Goal: Transaction & Acquisition: Purchase product/service

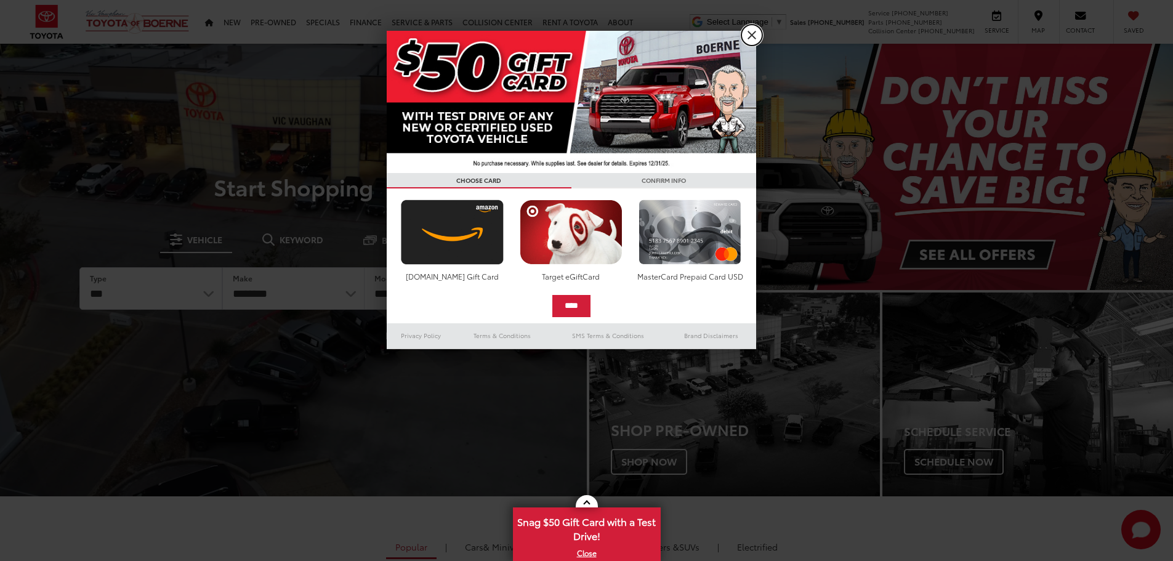
click at [750, 30] on link "X" at bounding box center [752, 35] width 21 height 21
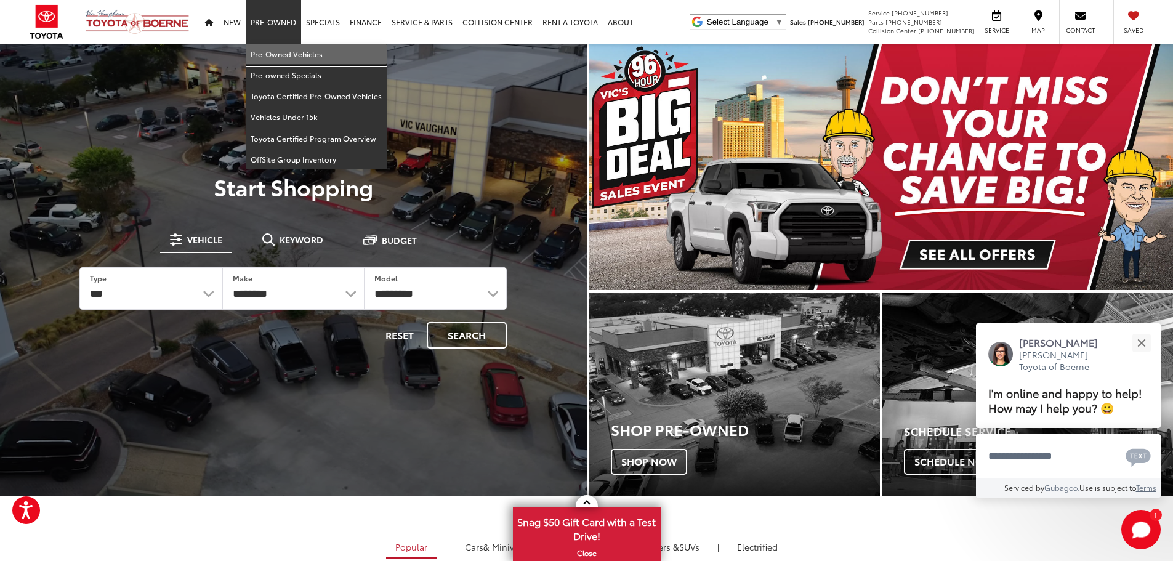
click at [294, 55] on link "Pre-Owned Vehicles" at bounding box center [316, 54] width 141 height 21
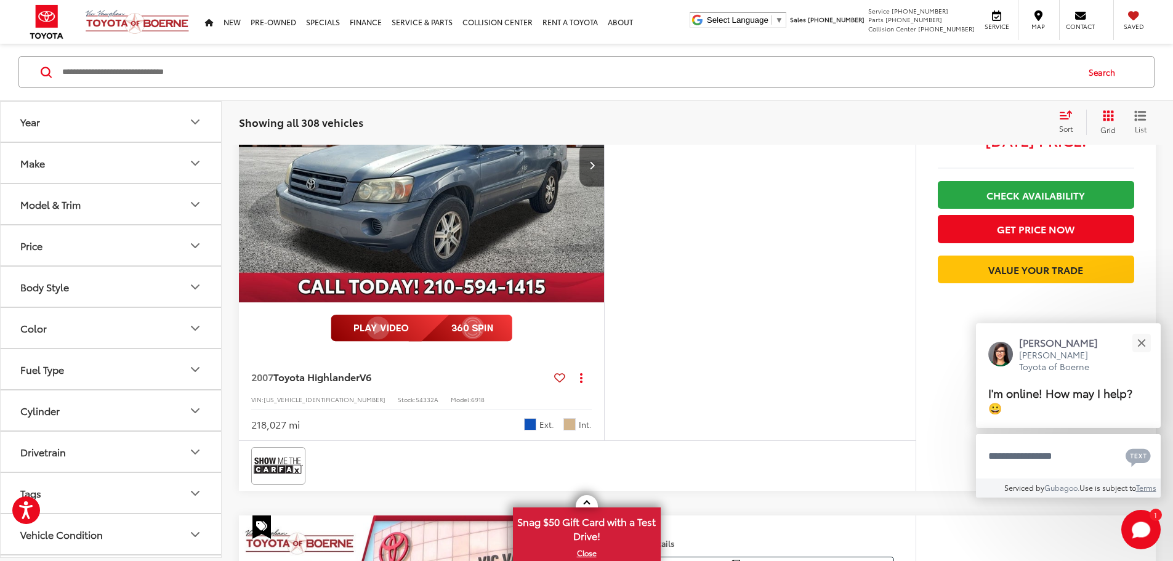
scroll to position [4614, 0]
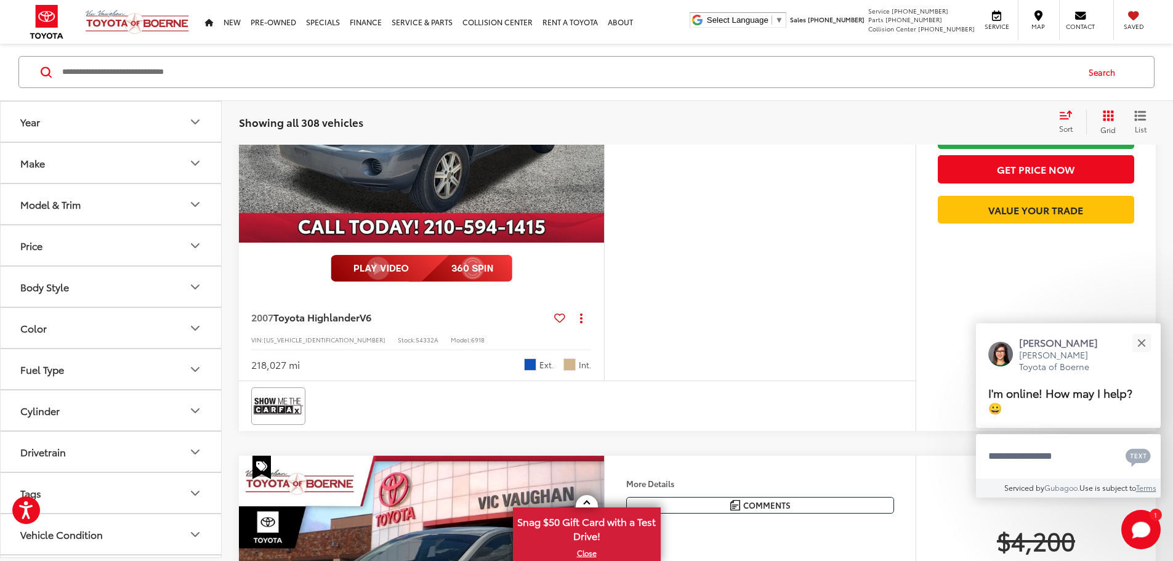
click at [126, 253] on button "Price" at bounding box center [112, 245] width 222 height 40
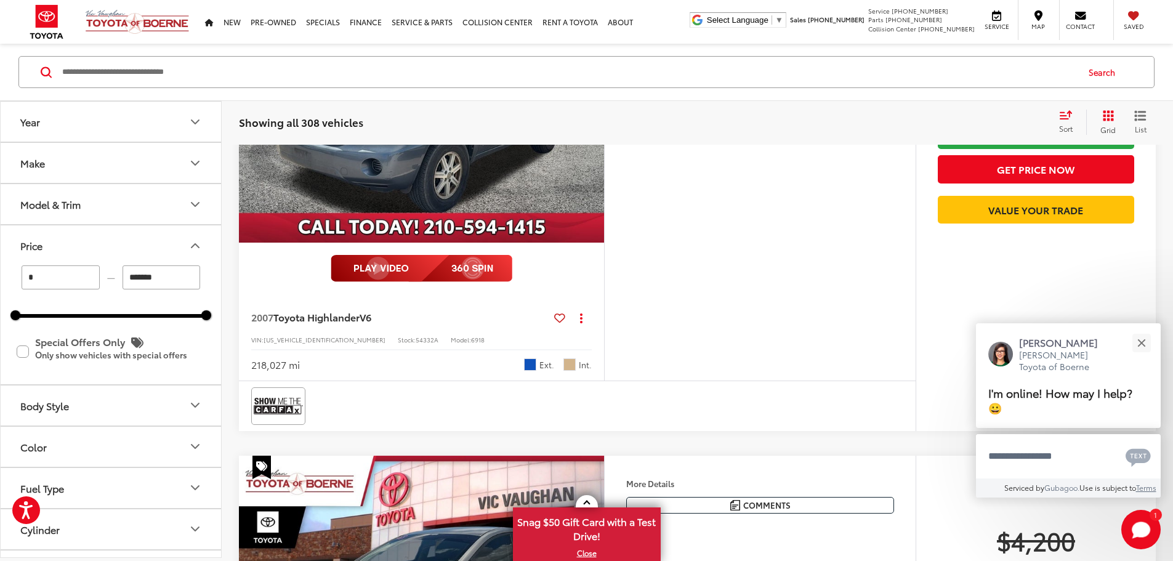
drag, startPoint x: 71, startPoint y: 281, endPoint x: 17, endPoint y: 278, distance: 54.3
click at [17, 278] on div "* — *******" at bounding box center [110, 277] width 191 height 24
type input "******"
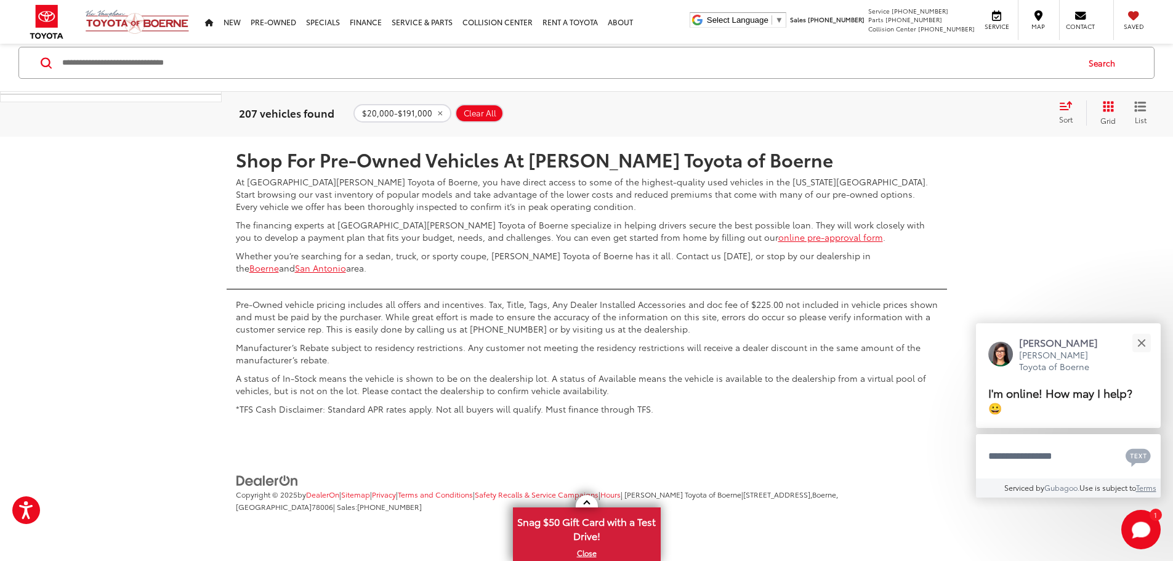
scroll to position [6665, 0]
click at [926, 111] on link "2" at bounding box center [935, 100] width 19 height 22
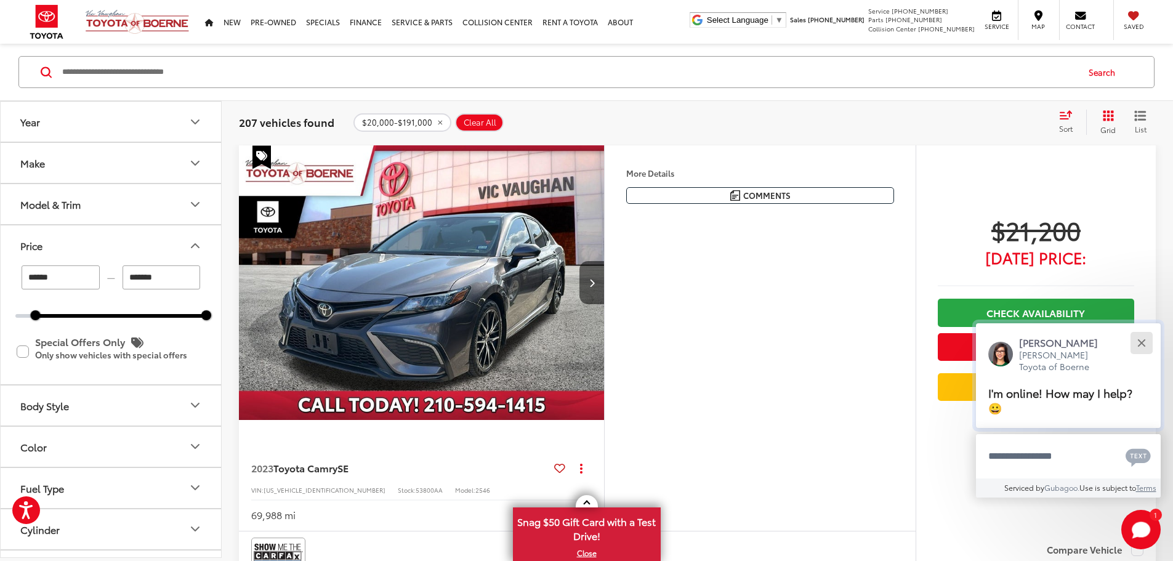
click at [1149, 342] on button "Close" at bounding box center [1141, 342] width 26 height 26
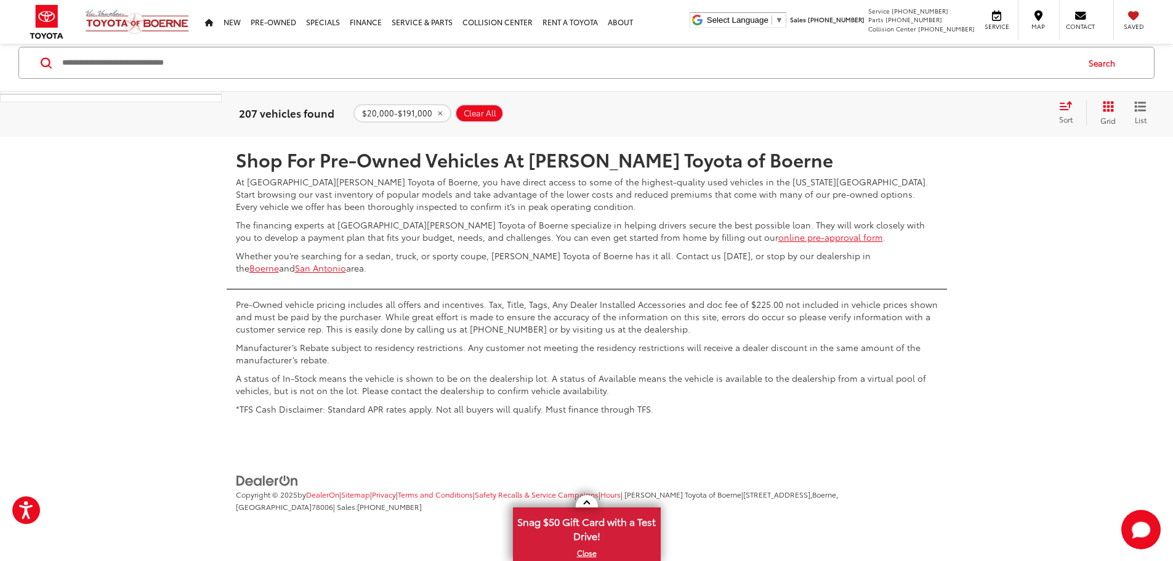
scroll to position [6726, 0]
click at [945, 111] on link "3" at bounding box center [954, 100] width 19 height 22
click at [963, 111] on link "4" at bounding box center [972, 100] width 19 height 22
click at [963, 111] on link "5" at bounding box center [972, 100] width 19 height 22
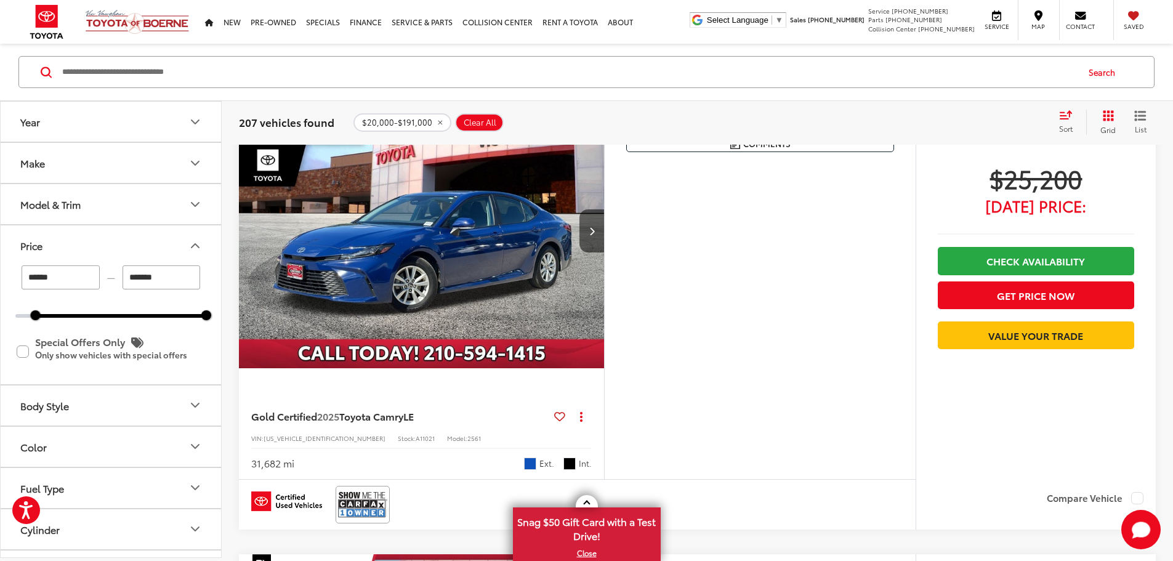
scroll to position [136, 0]
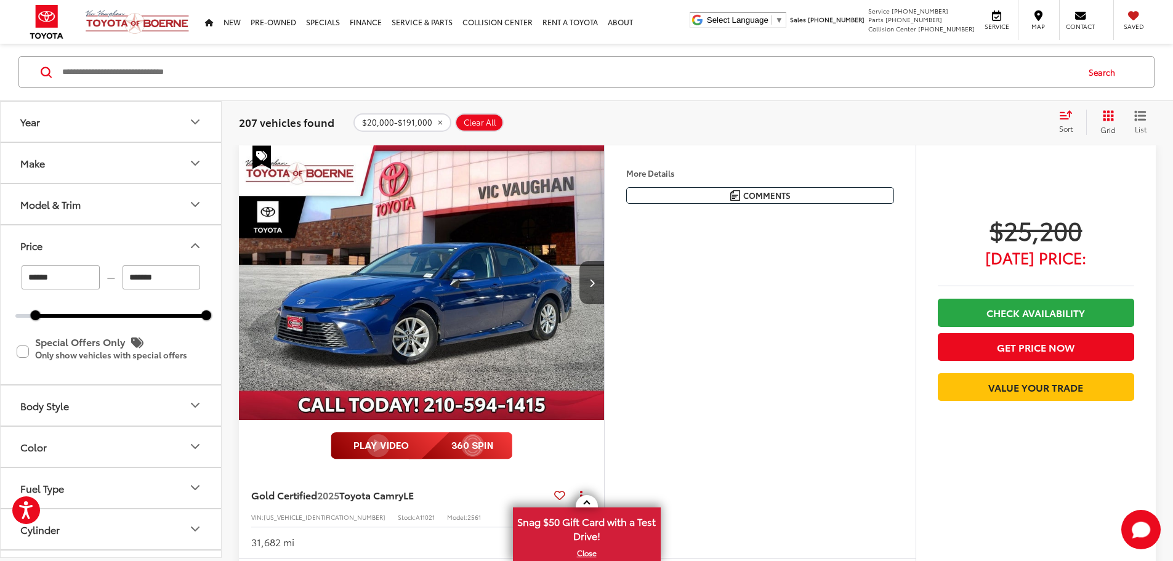
click at [200, 75] on input "Search by Make, Model, or Keyword" at bounding box center [569, 72] width 1016 height 30
type input "*****"
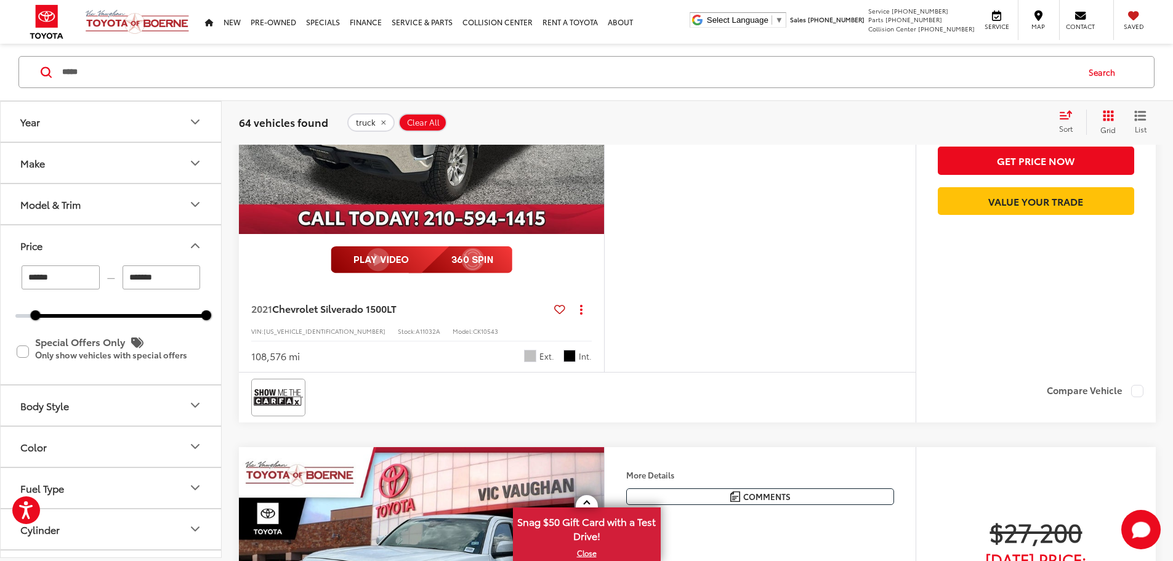
scroll to position [3955, 0]
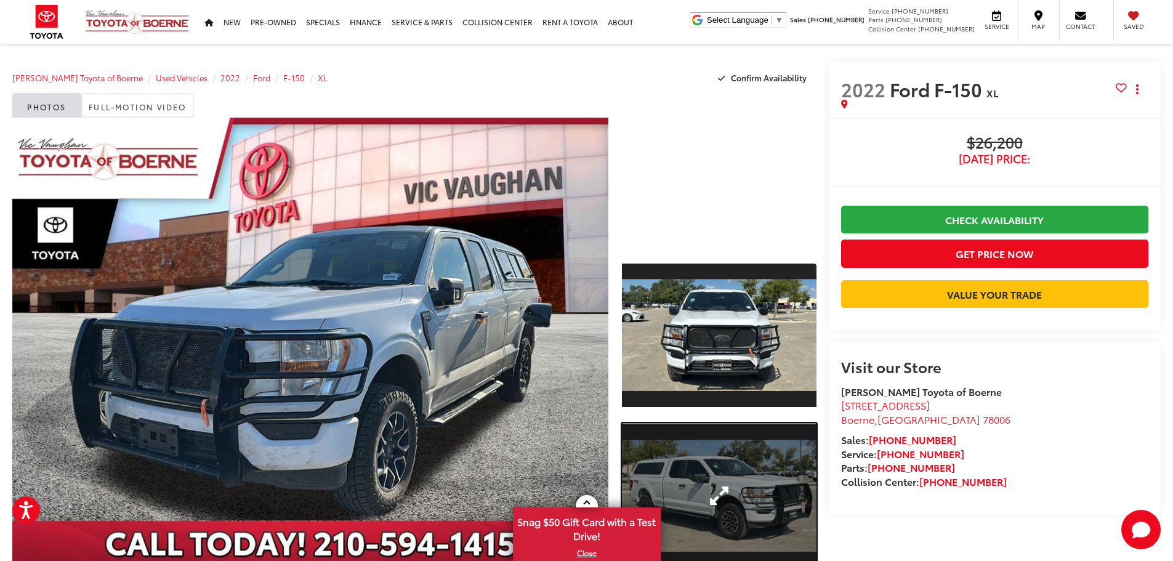
click at [769, 511] on link "Expand Photo 2" at bounding box center [719, 496] width 195 height 146
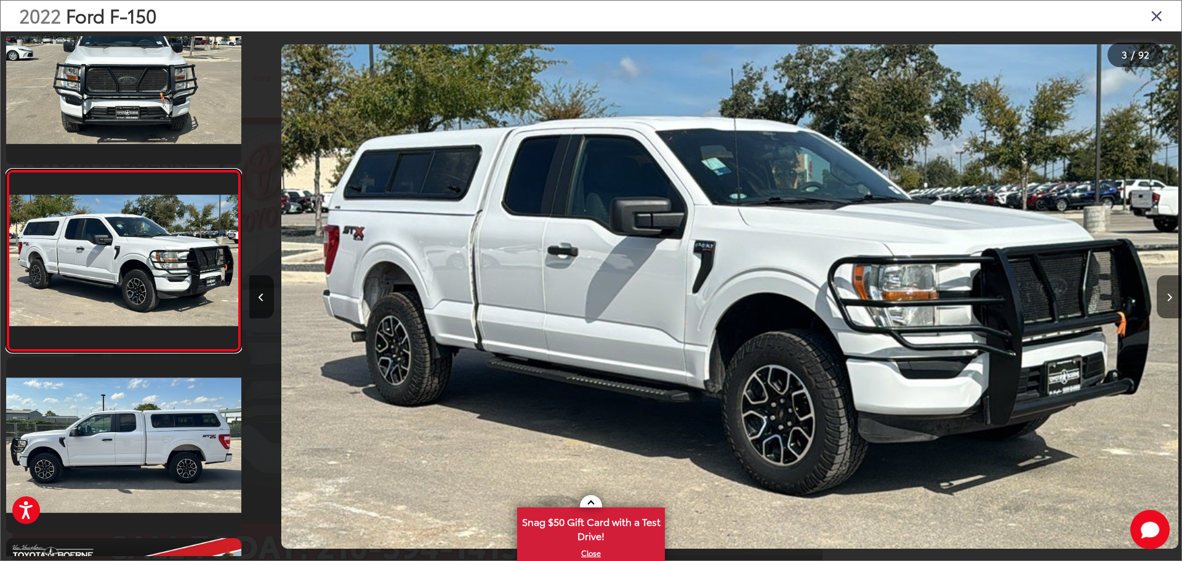
scroll to position [0, 1865]
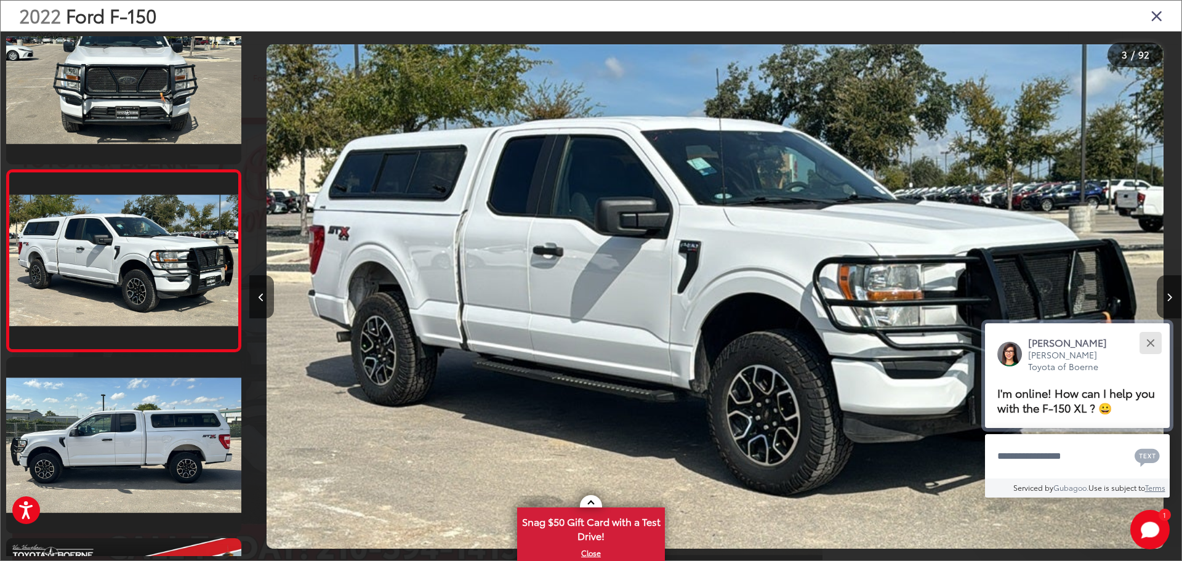
click at [1156, 340] on button "Close" at bounding box center [1151, 342] width 26 height 26
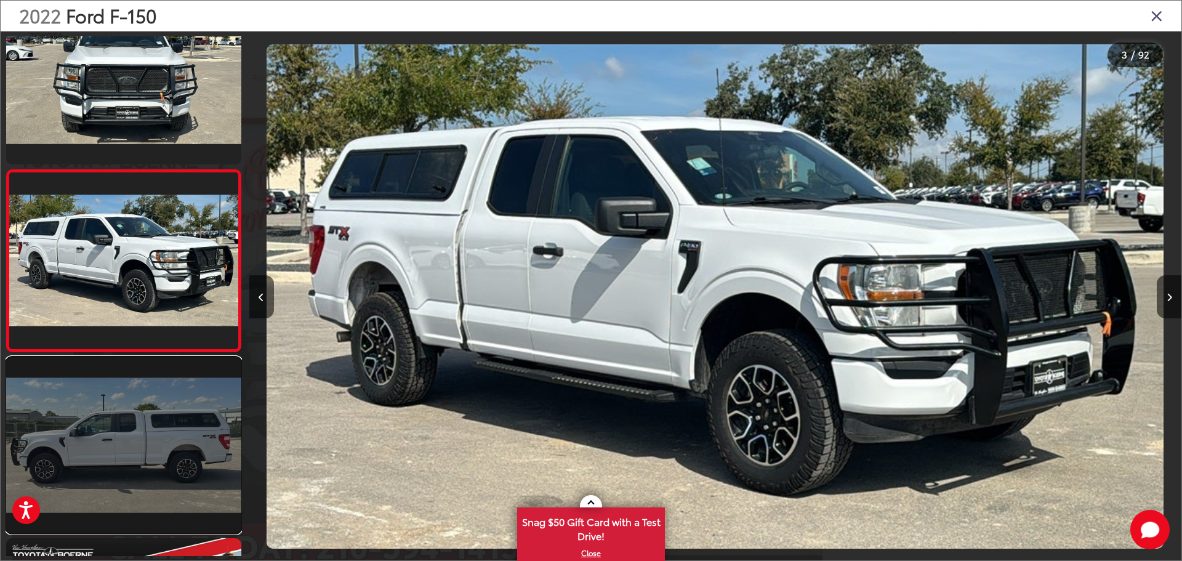
click at [156, 434] on link at bounding box center [123, 445] width 235 height 176
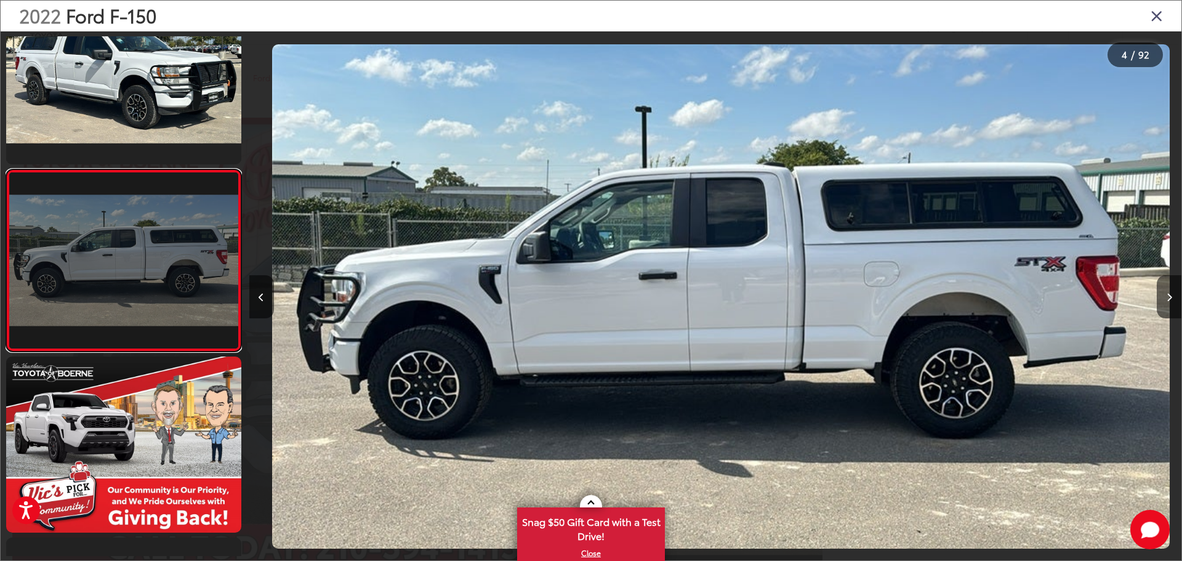
scroll to position [0, 2798]
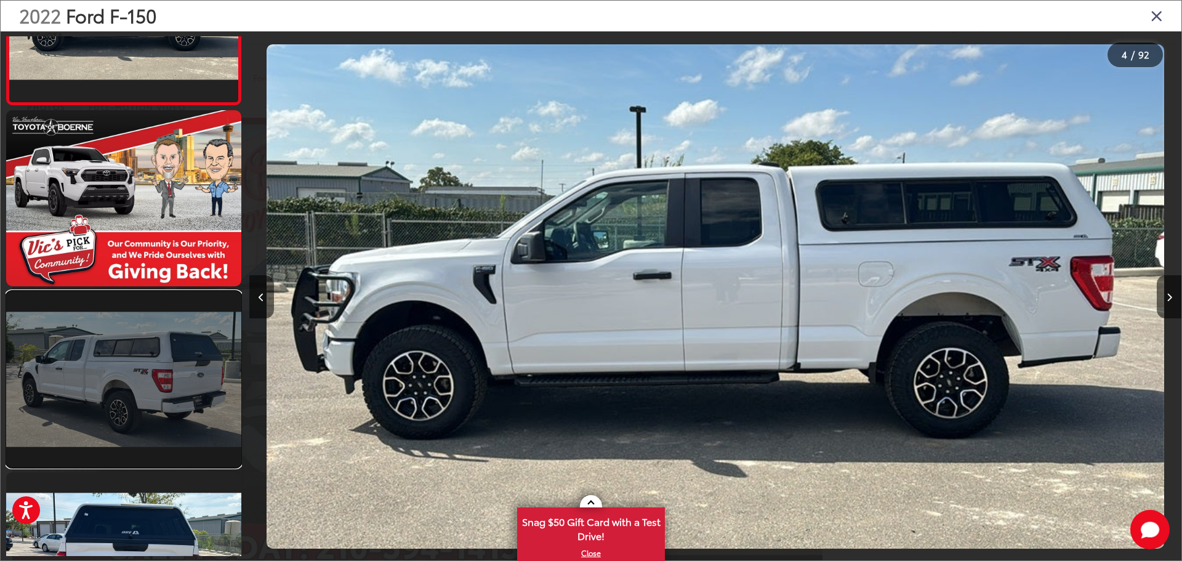
click at [172, 400] on link at bounding box center [123, 379] width 235 height 176
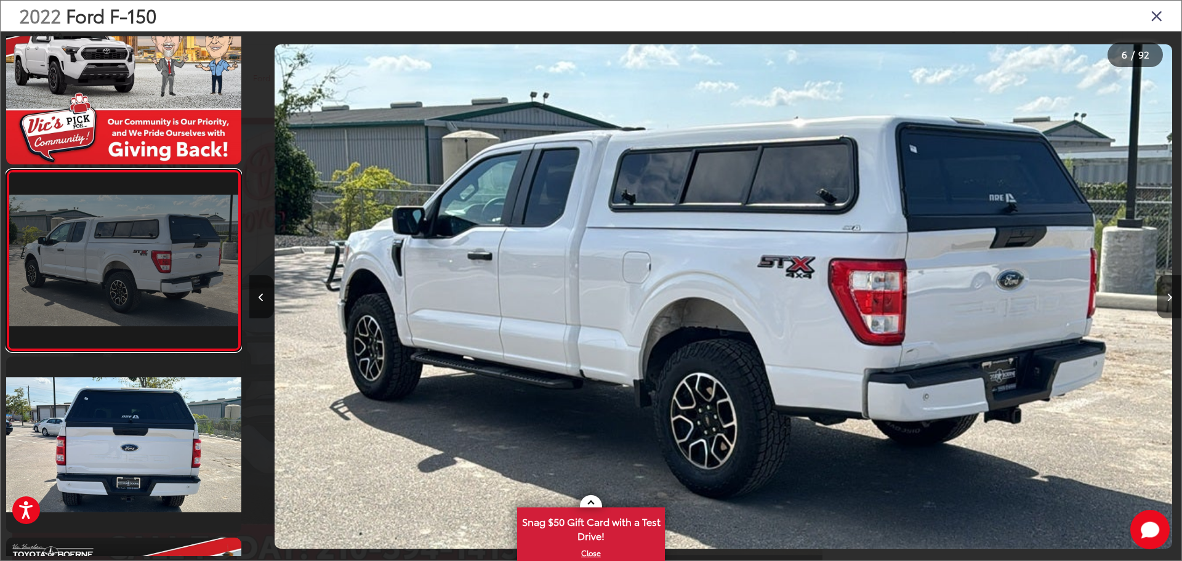
scroll to position [0, 4663]
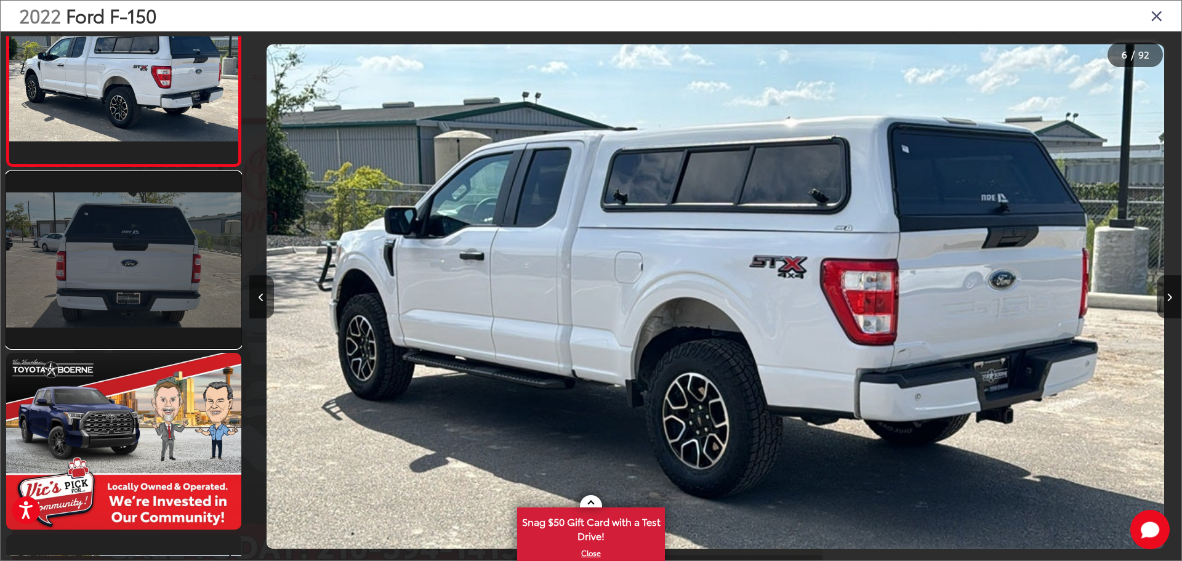
click at [162, 285] on link at bounding box center [123, 260] width 235 height 176
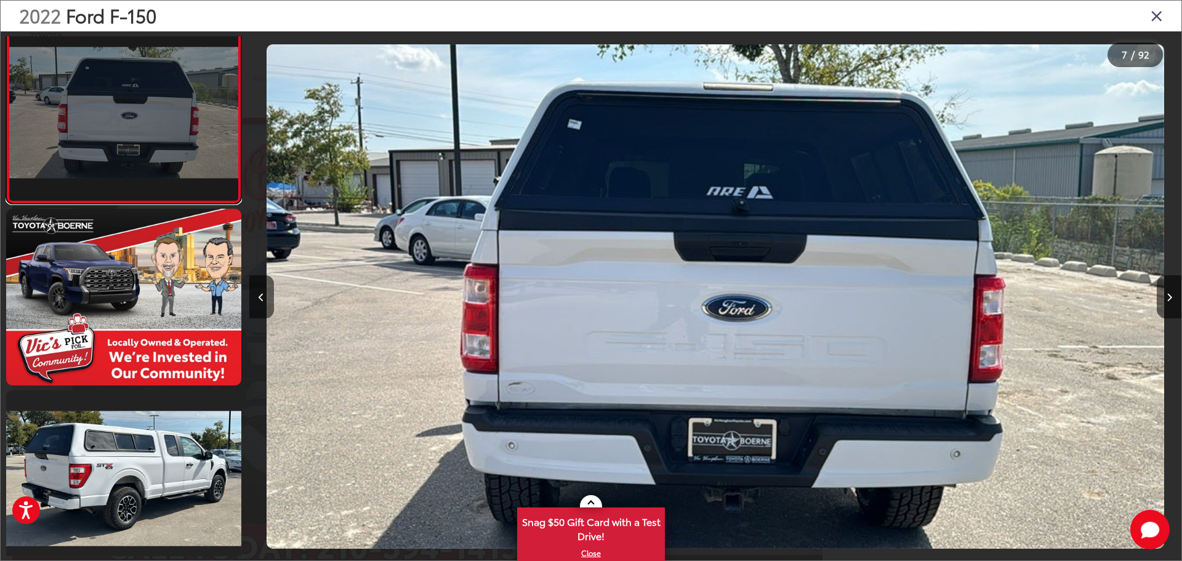
scroll to position [1139, 0]
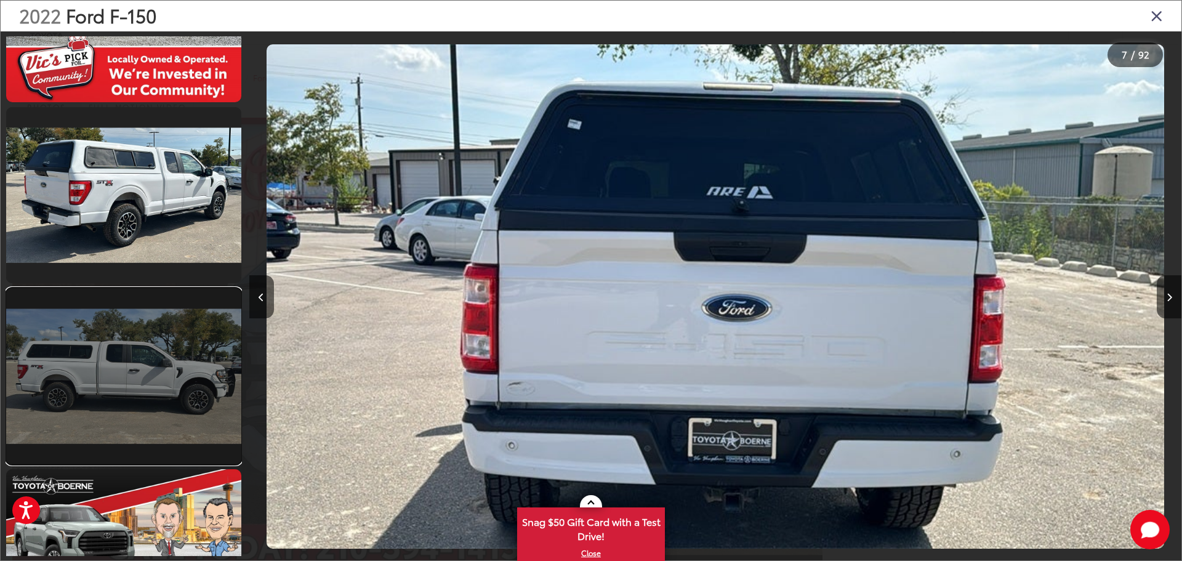
click at [157, 355] on link at bounding box center [123, 376] width 235 height 176
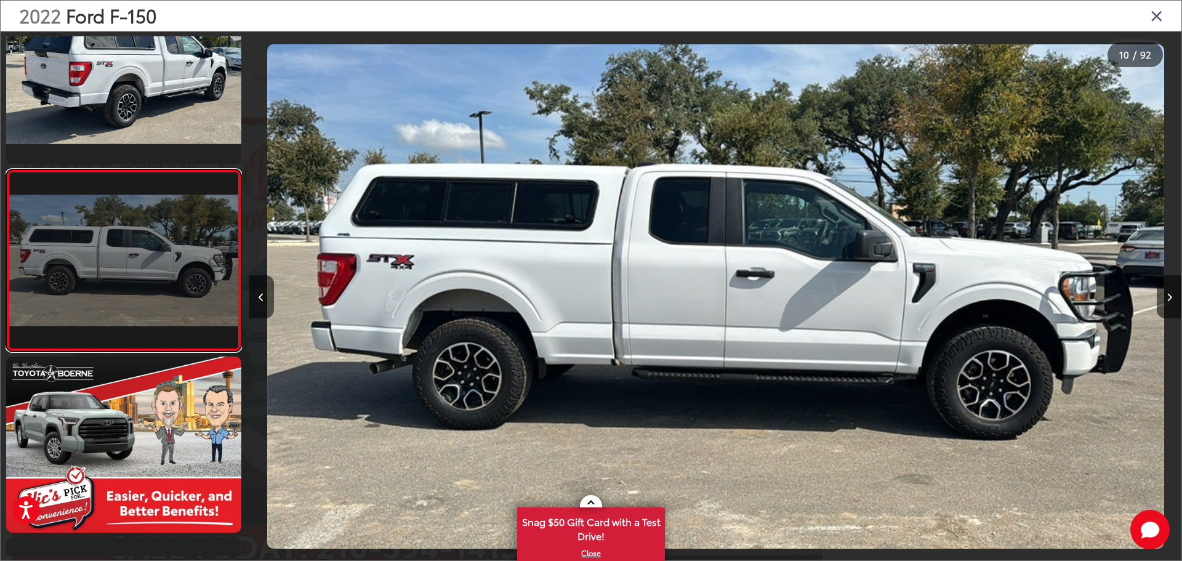
scroll to position [0, 8394]
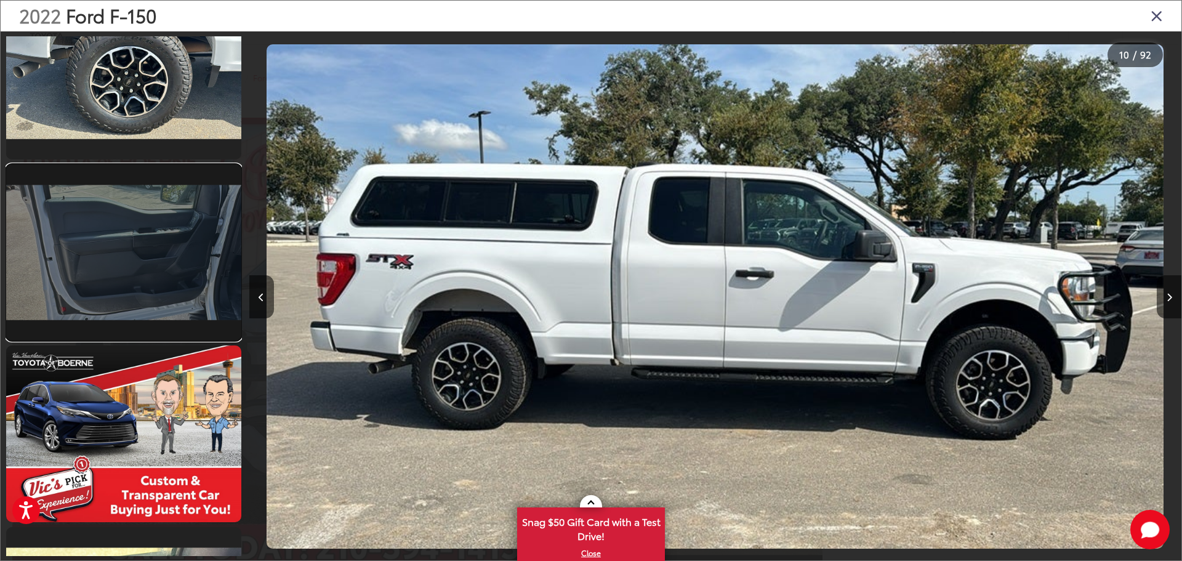
click at [153, 269] on link at bounding box center [123, 252] width 235 height 176
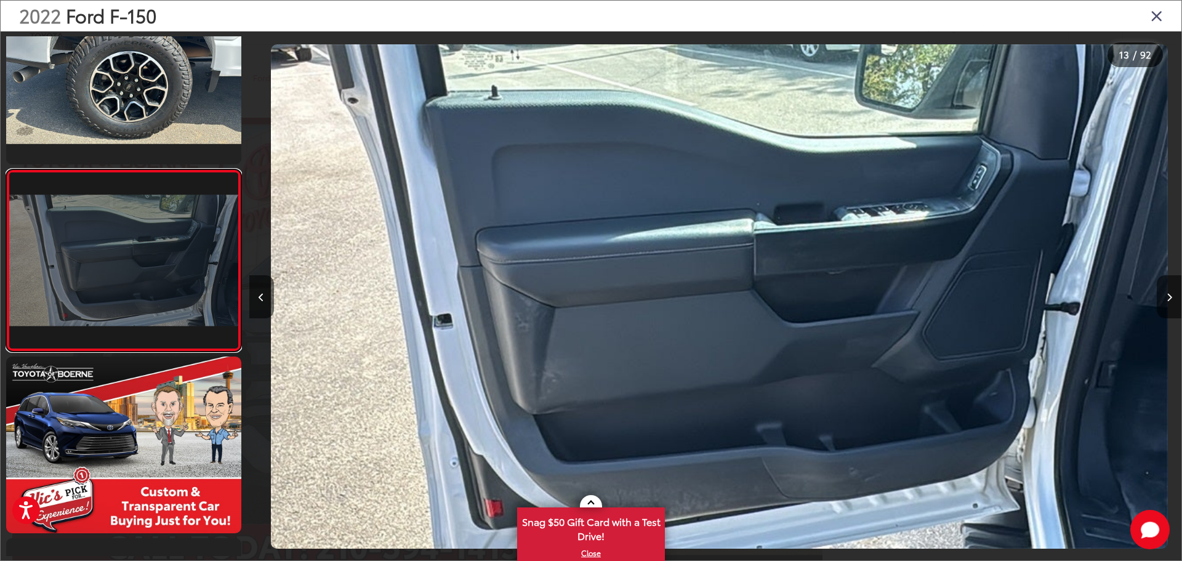
scroll to position [0, 11192]
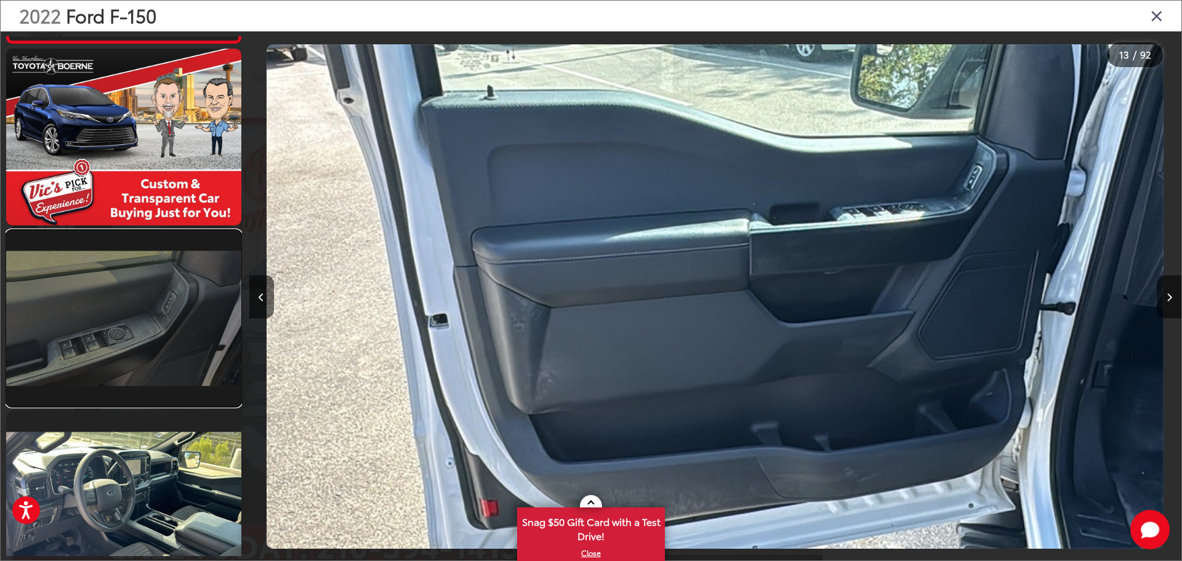
click at [152, 277] on link at bounding box center [123, 318] width 235 height 176
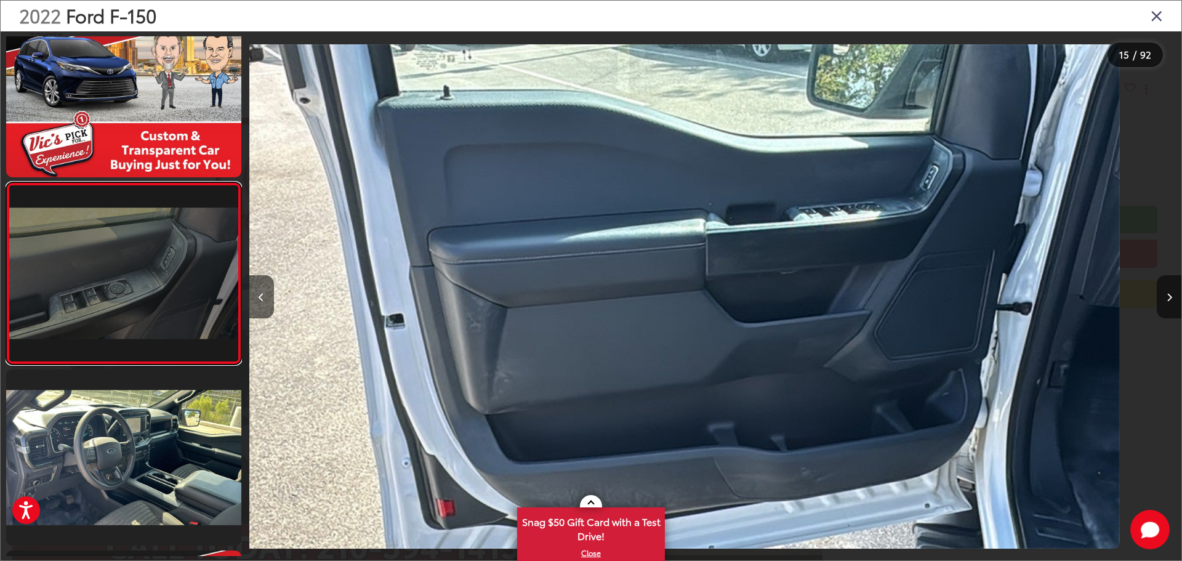
scroll to position [2404, 0]
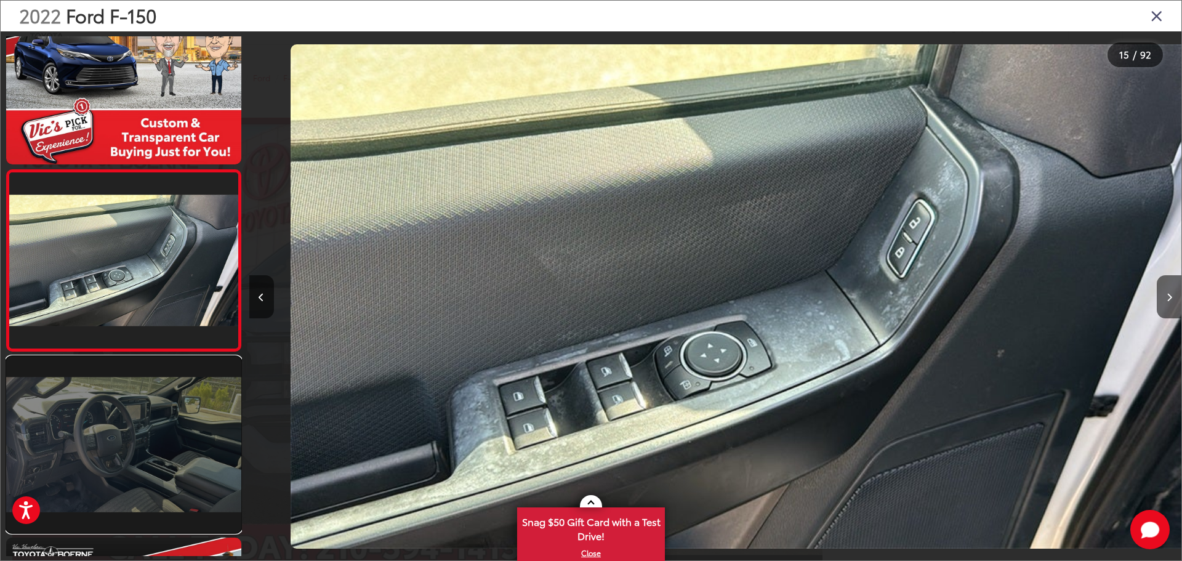
click at [155, 414] on link at bounding box center [123, 445] width 235 height 176
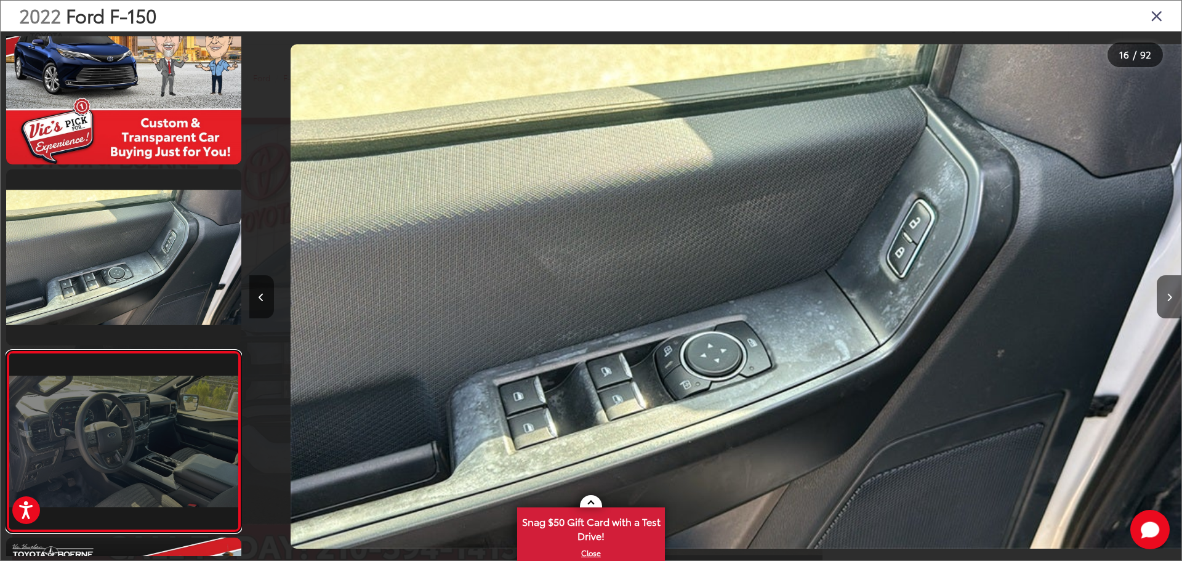
scroll to position [0, 0]
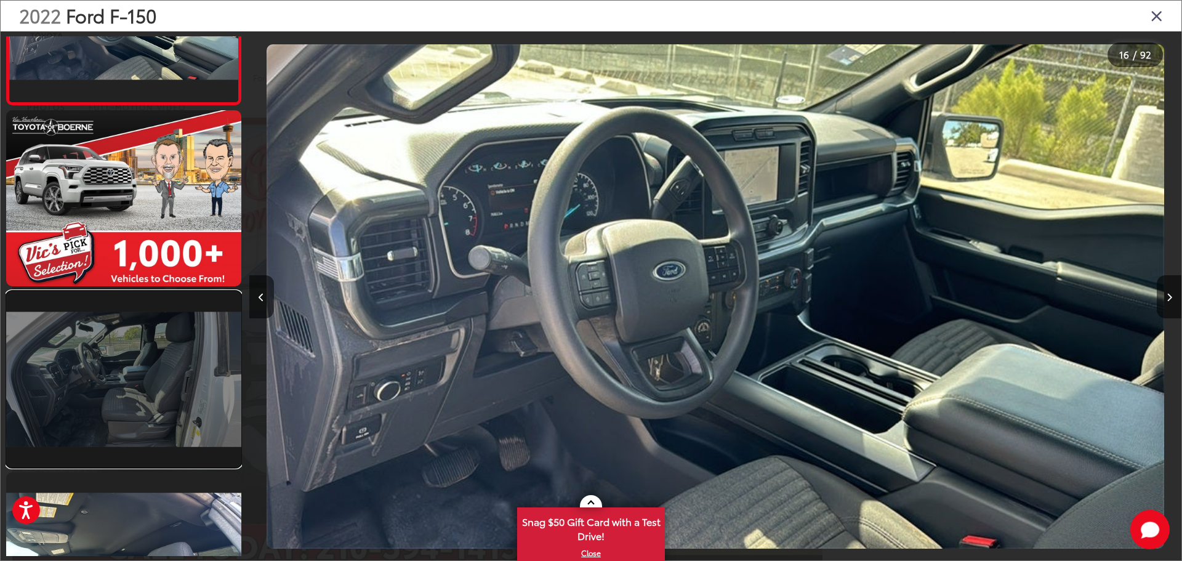
click at [153, 365] on link at bounding box center [123, 379] width 235 height 176
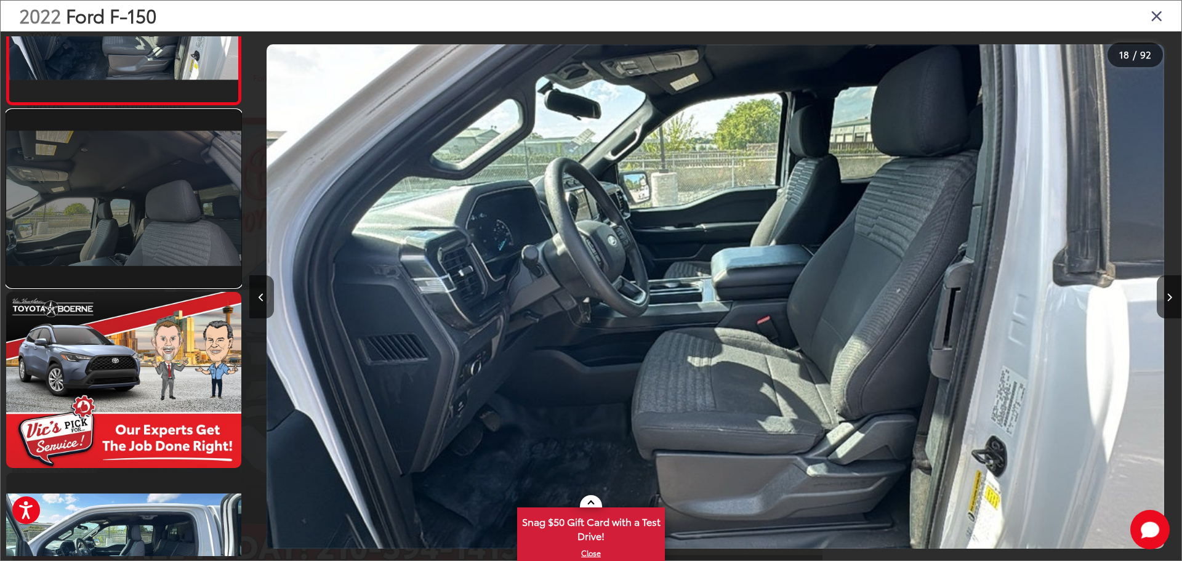
click at [129, 240] on link at bounding box center [123, 198] width 235 height 176
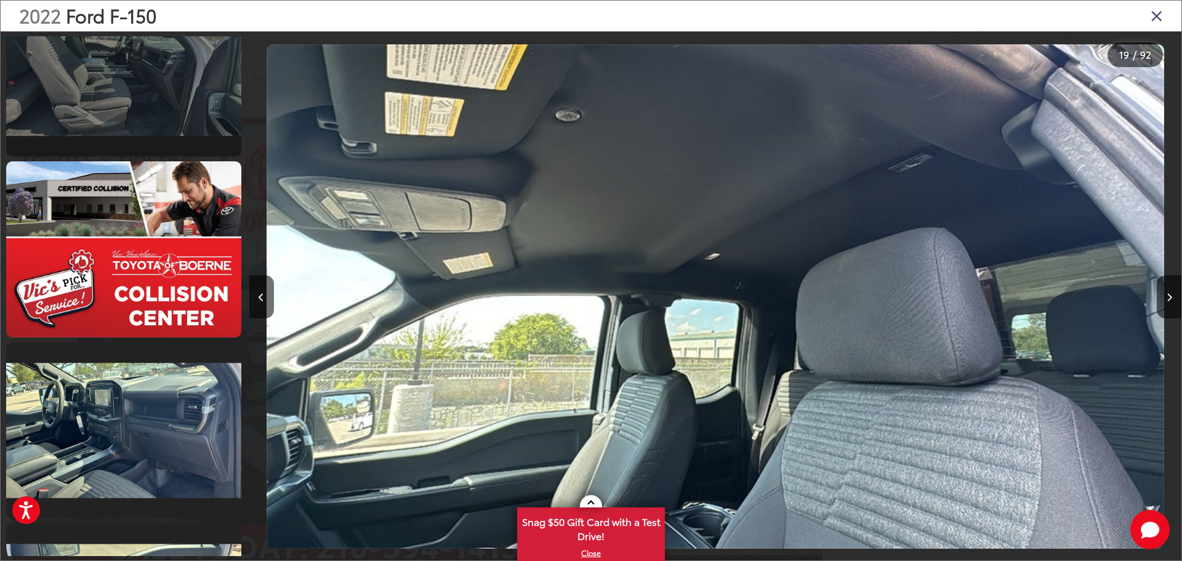
scroll to position [5531, 0]
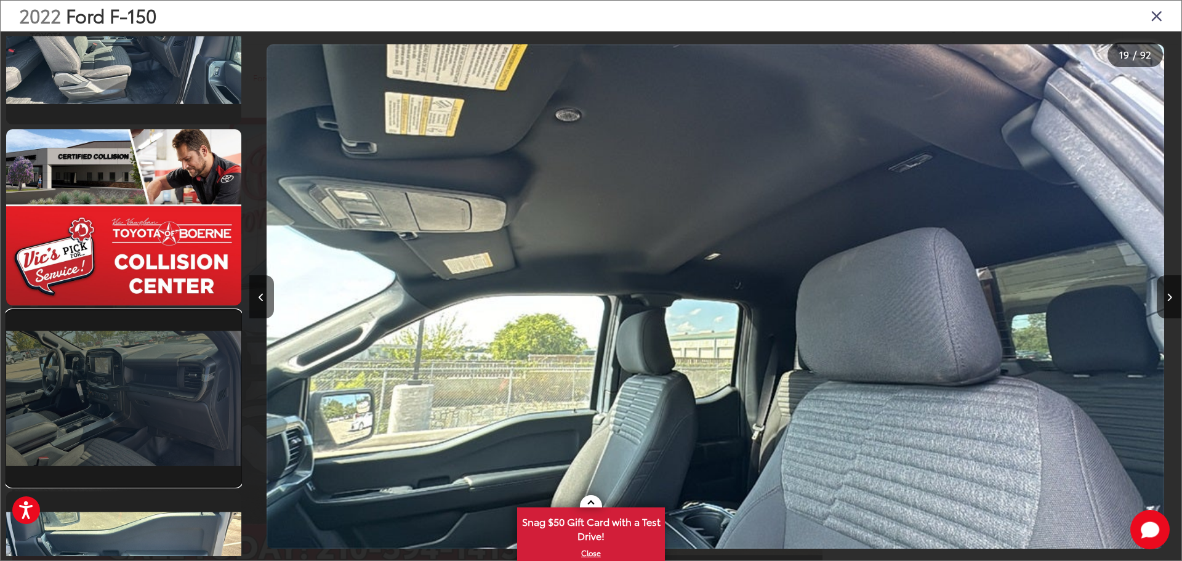
click at [232, 387] on link at bounding box center [123, 398] width 235 height 176
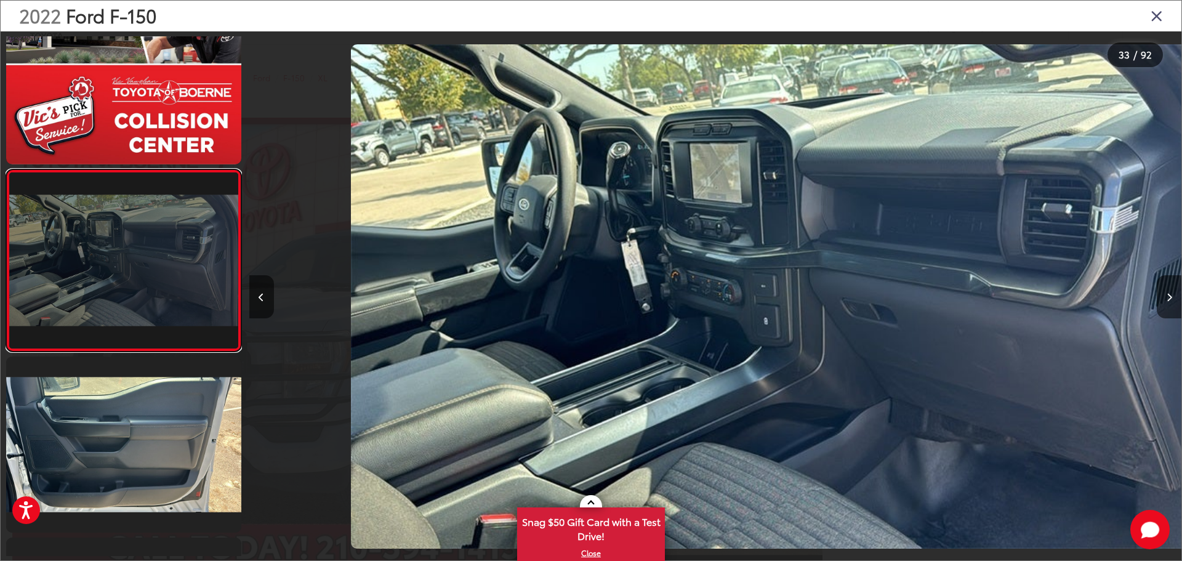
scroll to position [0, 29846]
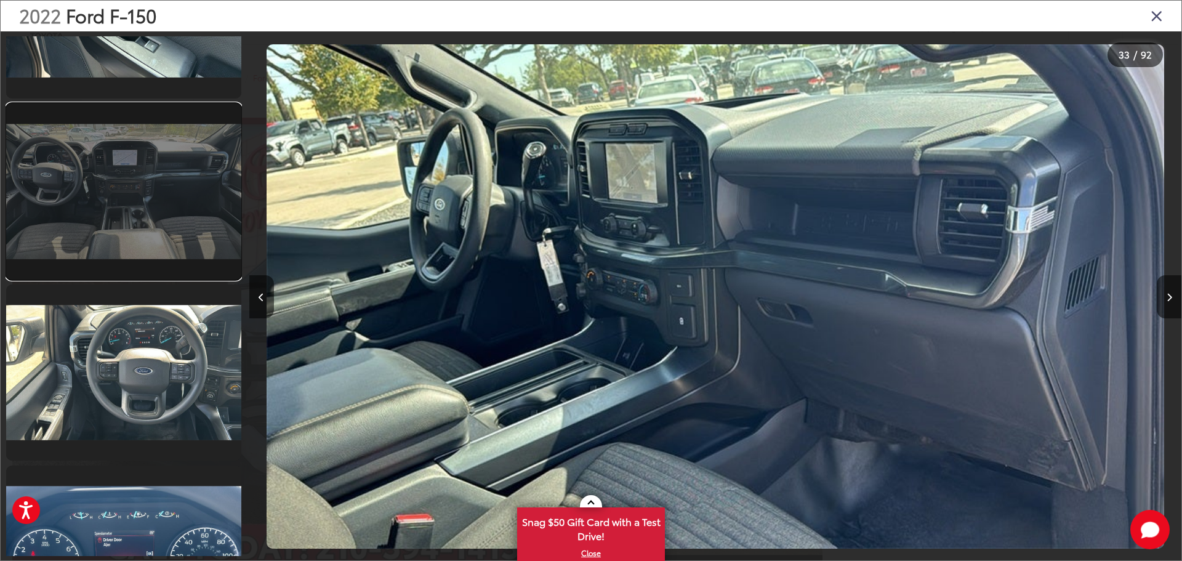
click at [94, 151] on link at bounding box center [123, 191] width 235 height 176
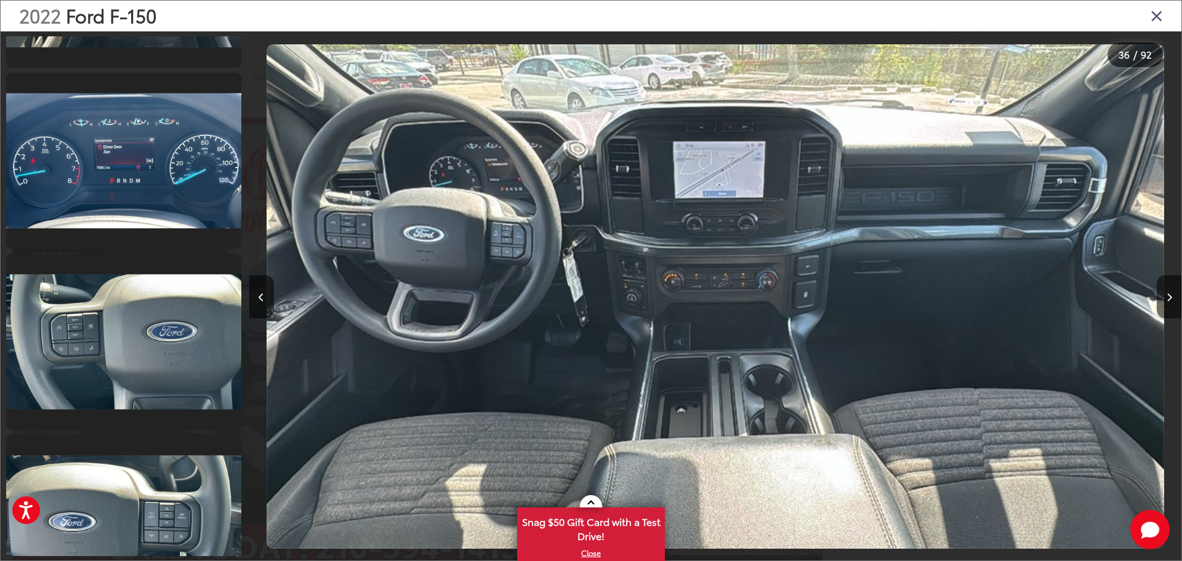
scroll to position [6702, 0]
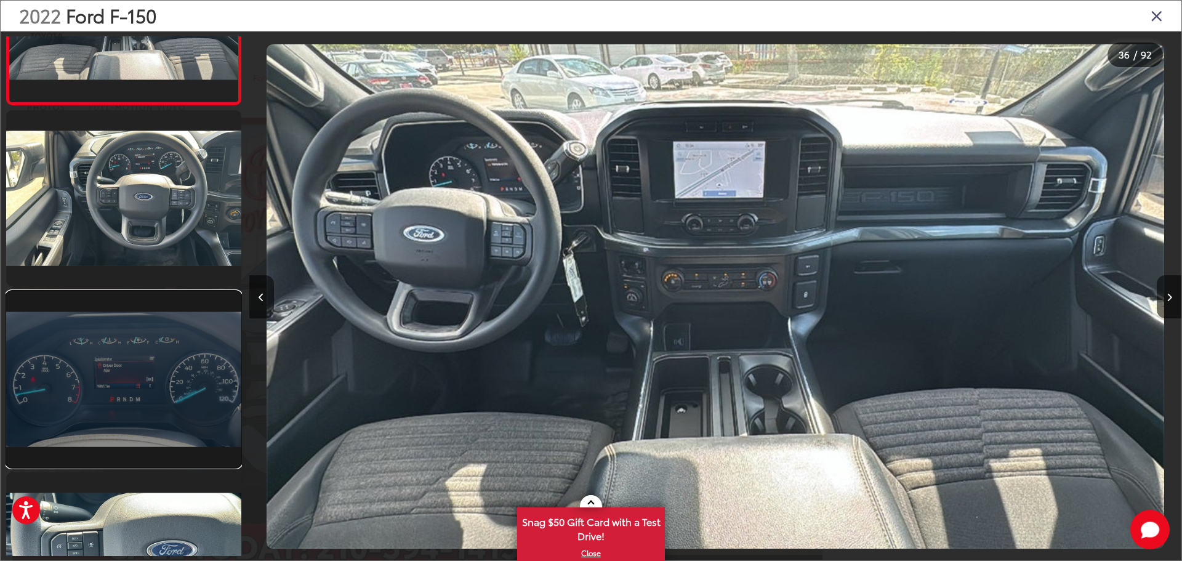
click at [153, 330] on link at bounding box center [123, 379] width 235 height 176
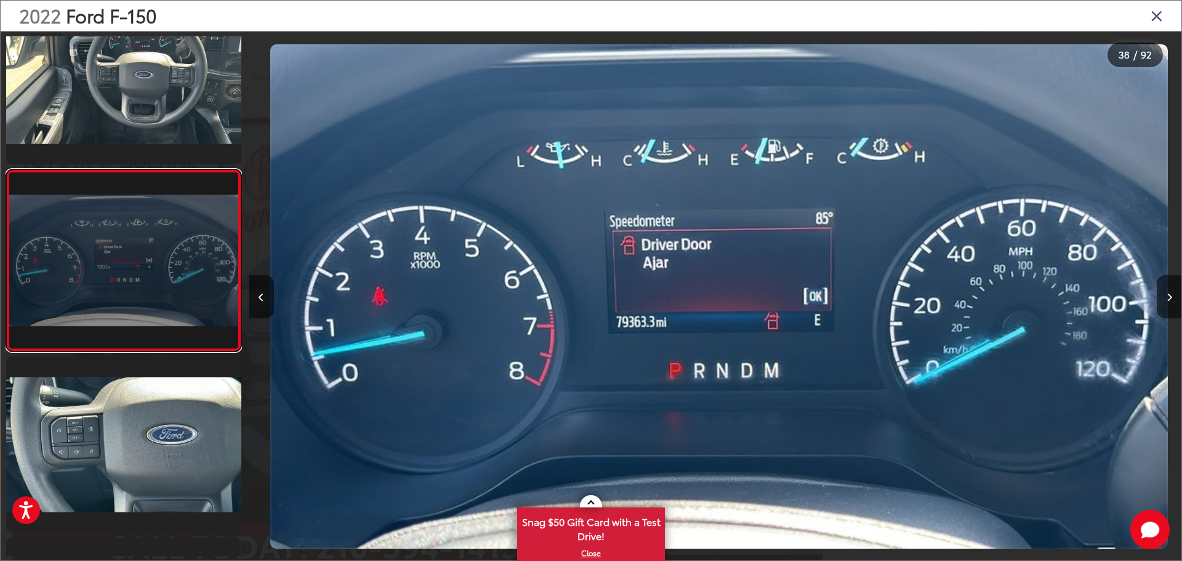
scroll to position [0, 34509]
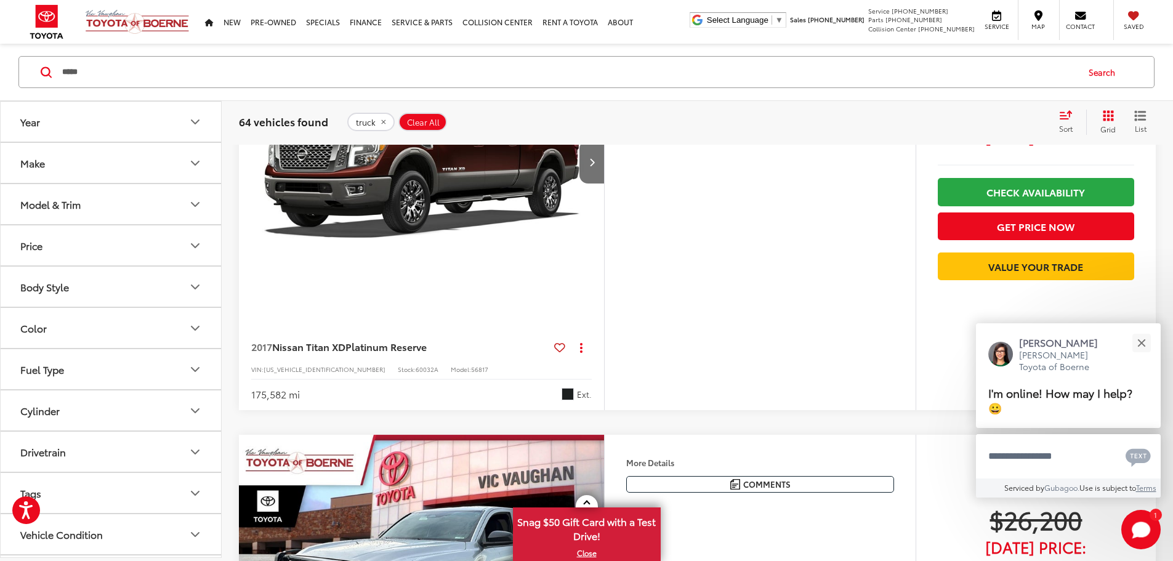
scroll to position [2476, 0]
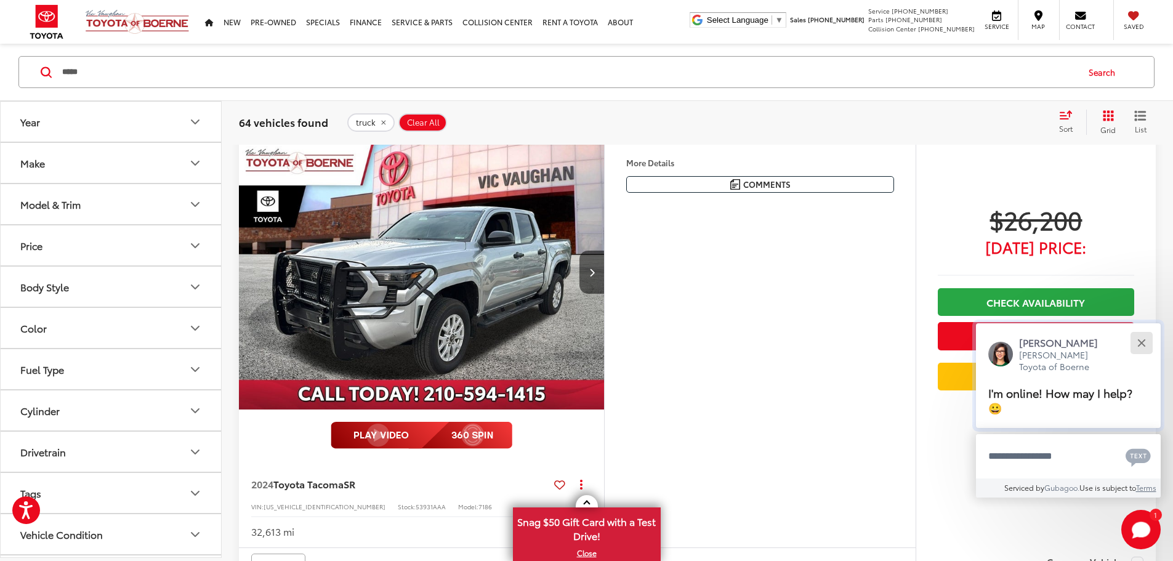
click at [1143, 341] on div "Close" at bounding box center [1142, 343] width 8 height 8
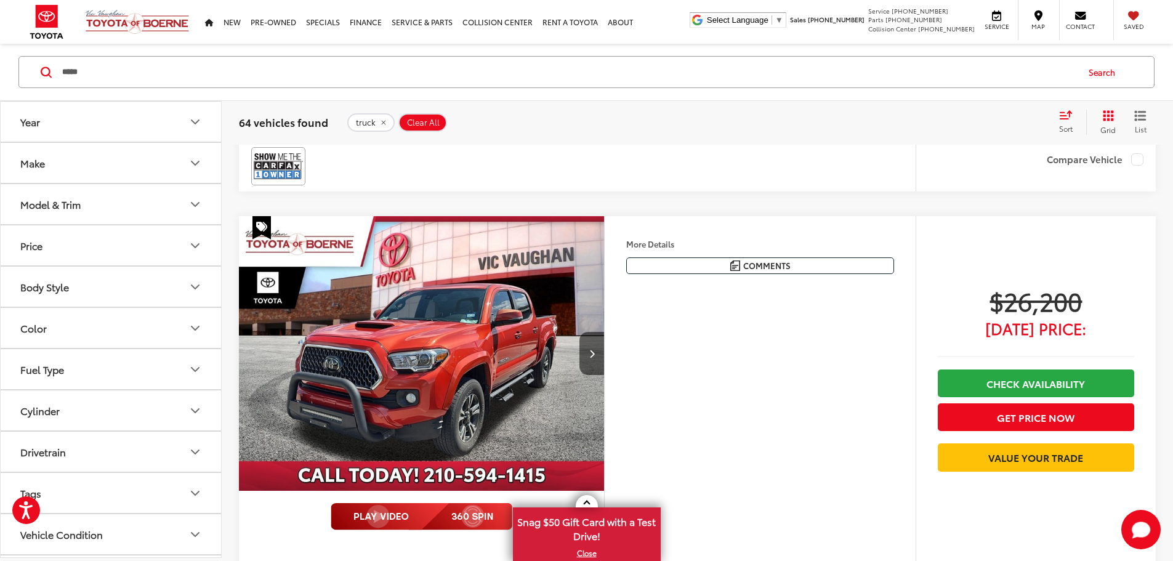
scroll to position [2969, 0]
